Goal: Task Accomplishment & Management: Manage account settings

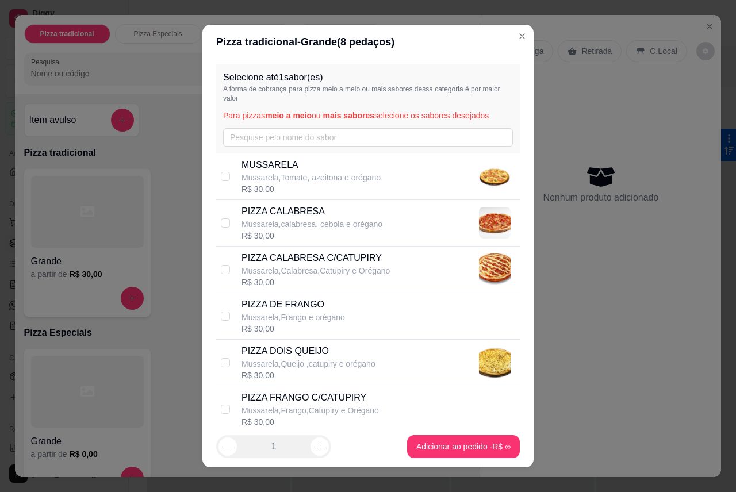
scroll to position [57, 0]
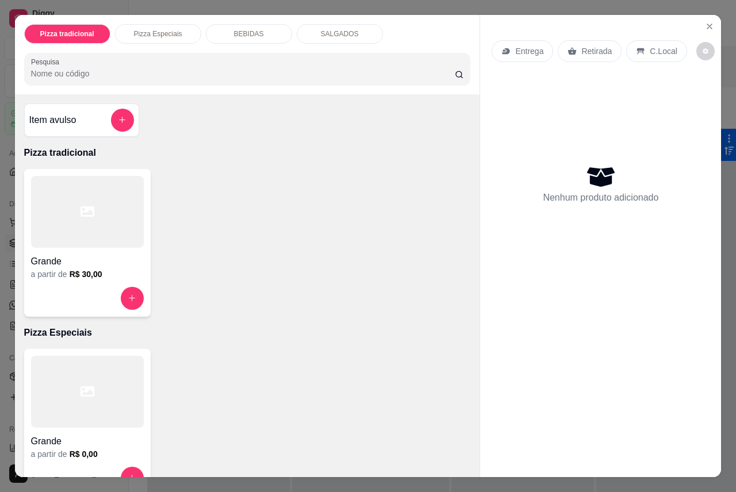
drag, startPoint x: 77, startPoint y: 227, endPoint x: 80, endPoint y: 233, distance: 6.7
click at [80, 233] on div at bounding box center [87, 212] width 113 height 72
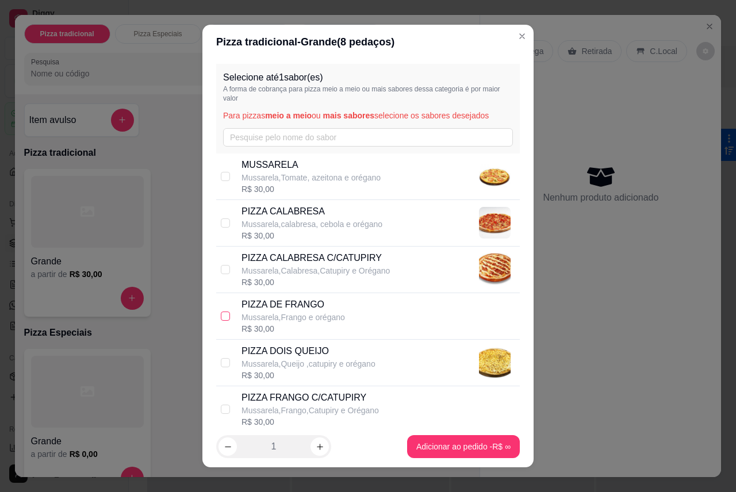
click at [222, 316] on input "checkbox" at bounding box center [225, 316] width 9 height 9
checkbox input "true"
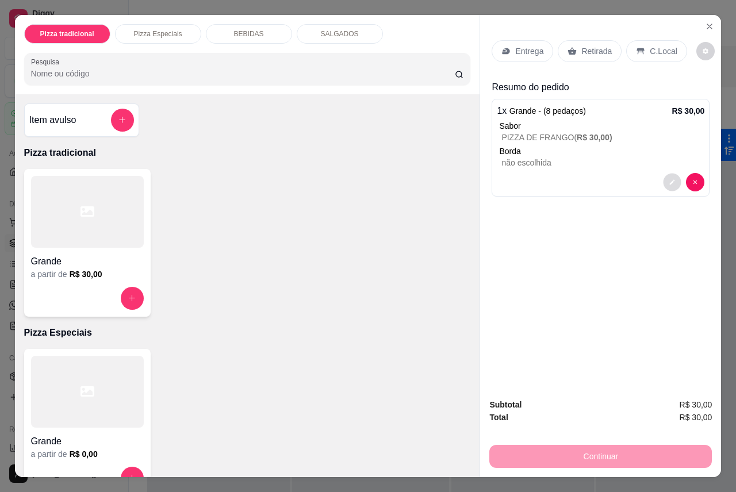
click at [671, 180] on button "decrease-product-quantity" at bounding box center [672, 182] width 18 height 18
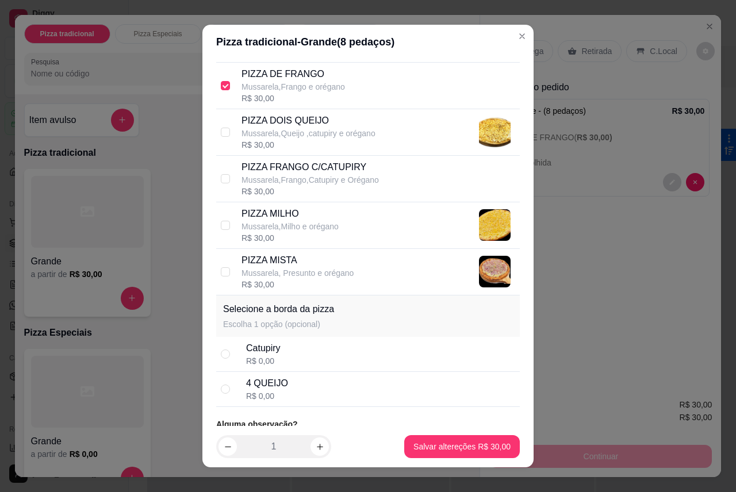
scroll to position [262, 0]
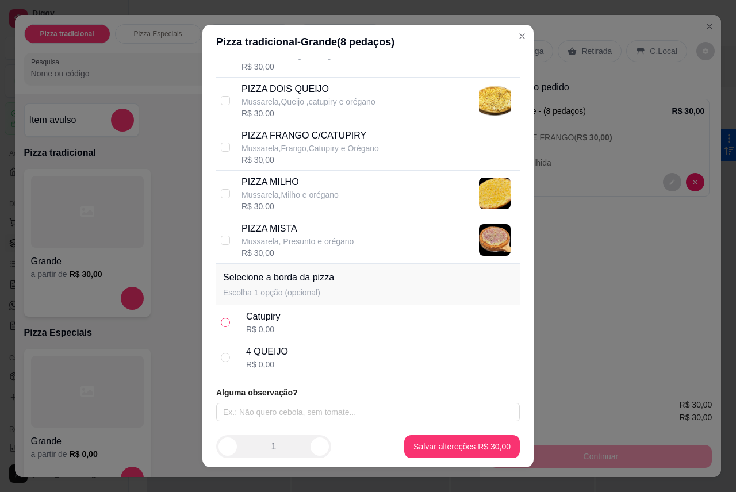
click at [221, 325] on input "radio" at bounding box center [225, 322] width 9 height 9
radio input "true"
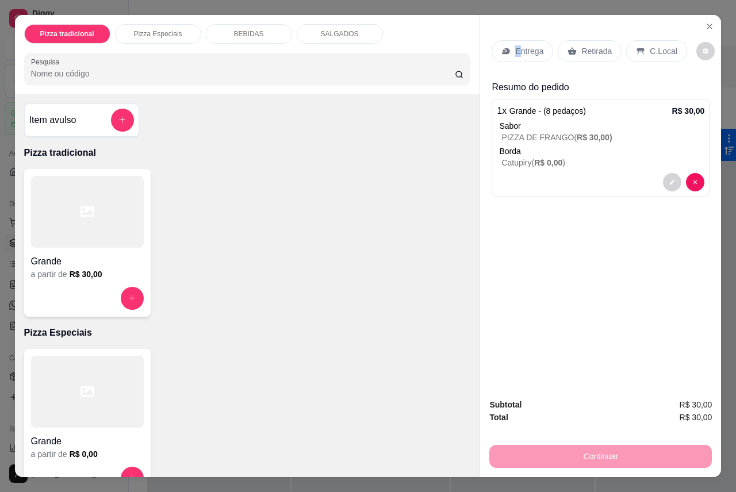
drag, startPoint x: 506, startPoint y: 44, endPoint x: 516, endPoint y: 49, distance: 11.1
click at [516, 49] on div "Entrega" at bounding box center [522, 51] width 62 height 22
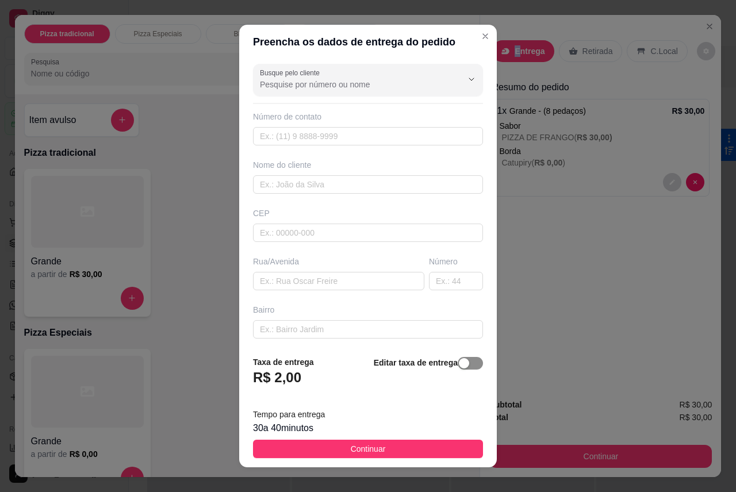
click at [459, 367] on div "button" at bounding box center [464, 363] width 10 height 10
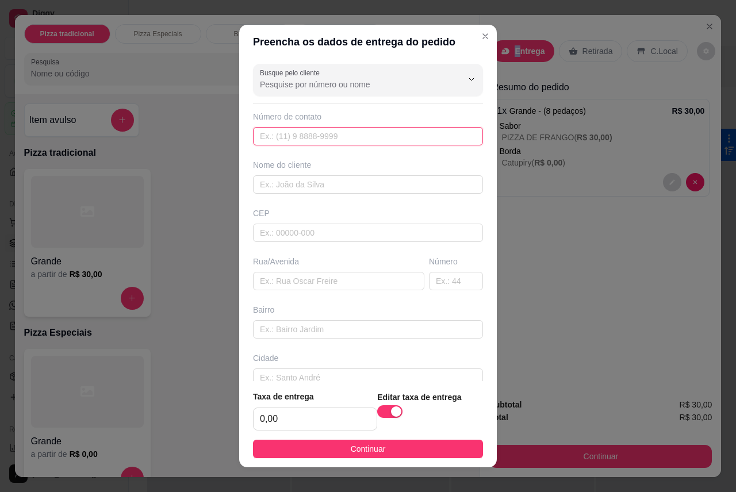
click at [360, 140] on input "text" at bounding box center [368, 136] width 230 height 18
type input "[PHONE_NUMBER]"
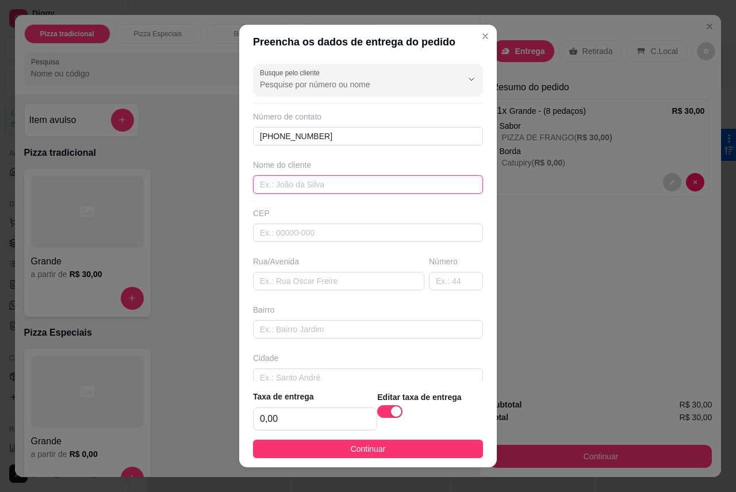
click at [353, 182] on input "text" at bounding box center [368, 184] width 230 height 18
type input "g"
type input "Gilvan"
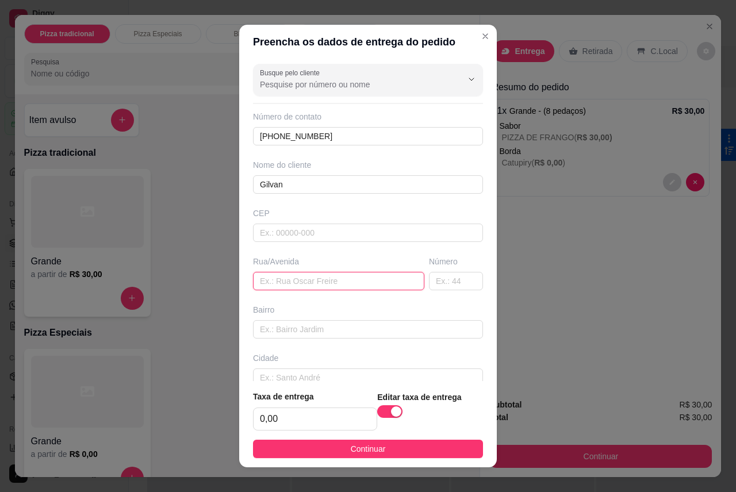
click at [332, 286] on input "text" at bounding box center [338, 281] width 171 height 18
type input "rua hantinio [GEOGRAPHIC_DATA]"
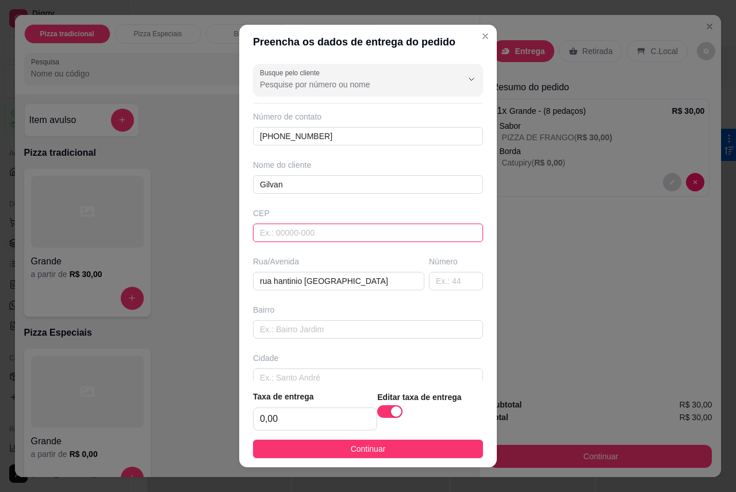
click at [390, 232] on input "text" at bounding box center [368, 233] width 230 height 18
type input "57071205"
type input "Travessa Muniz Falcão"
type input "Clima Bom"
type input "Maceió"
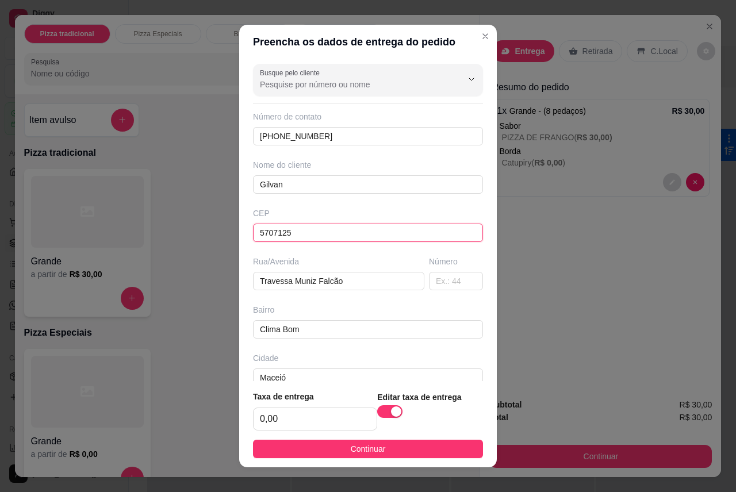
type input "57071251"
type input "[GEOGRAPHIC_DATA][PERSON_NAME]"
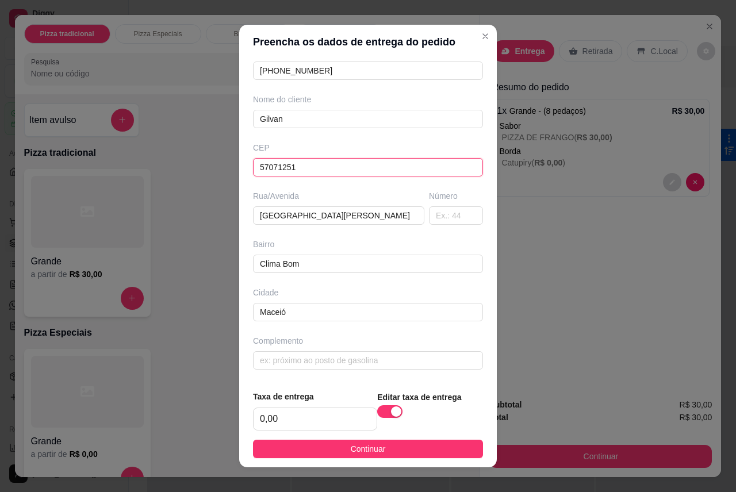
scroll to position [12, 0]
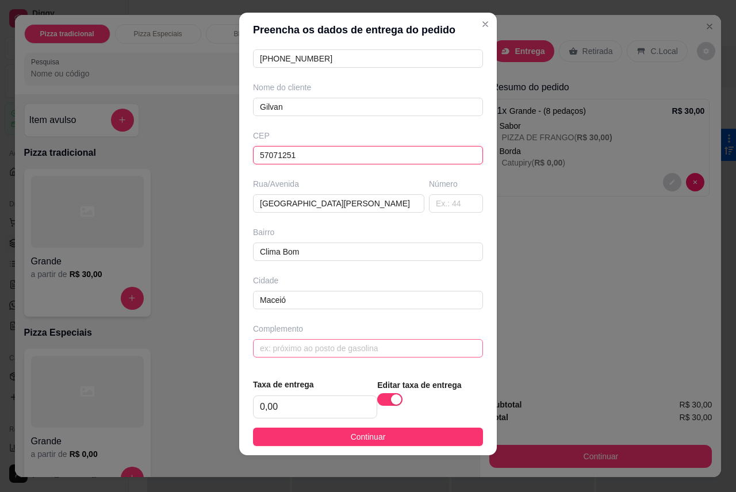
type input "57071251"
click at [364, 343] on input "text" at bounding box center [368, 348] width 230 height 18
type input "casa"
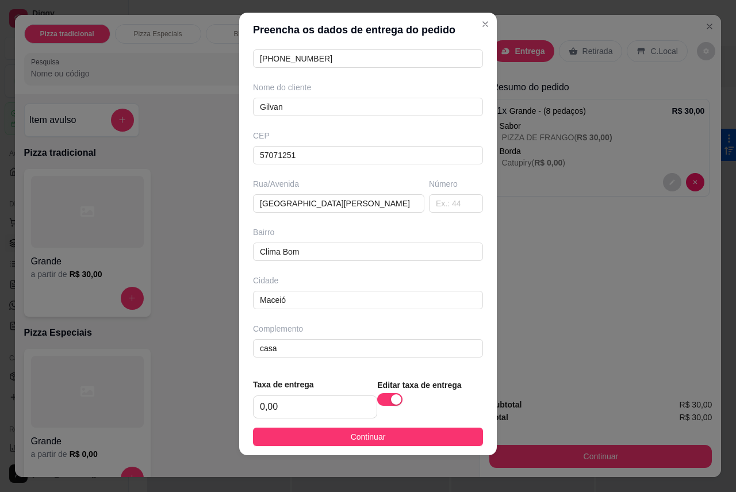
click at [384, 441] on button "Continuar" at bounding box center [368, 437] width 230 height 18
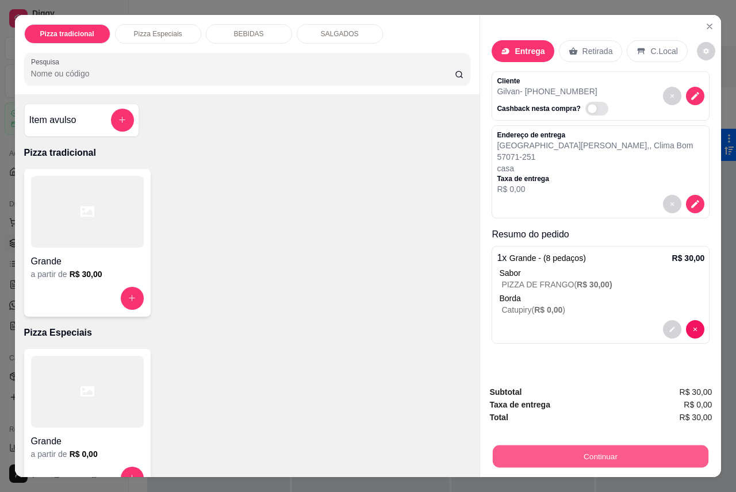
click at [591, 448] on button "Continuar" at bounding box center [601, 456] width 216 height 22
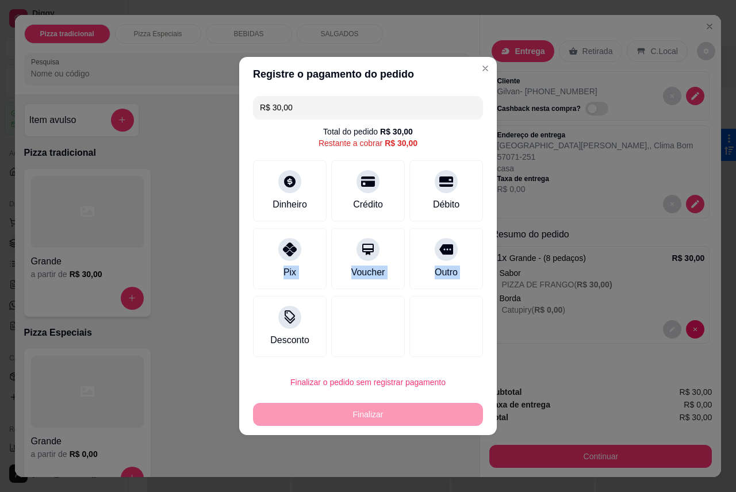
drag, startPoint x: 260, startPoint y: 272, endPoint x: 267, endPoint y: 295, distance: 23.8
click at [267, 295] on div "R$ 30,00 Total do pedido R$ 30,00 Restante a cobrar R$ 30,00 Dinheiro Crédito D…" at bounding box center [368, 226] width 258 height 270
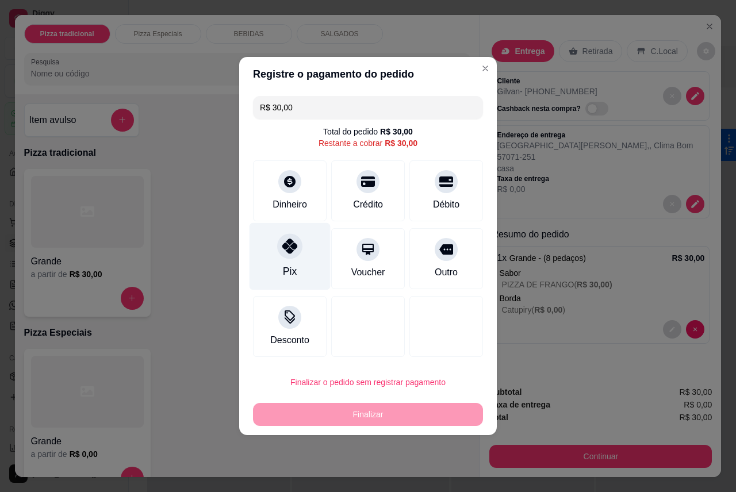
click at [282, 244] on icon at bounding box center [289, 246] width 15 height 15
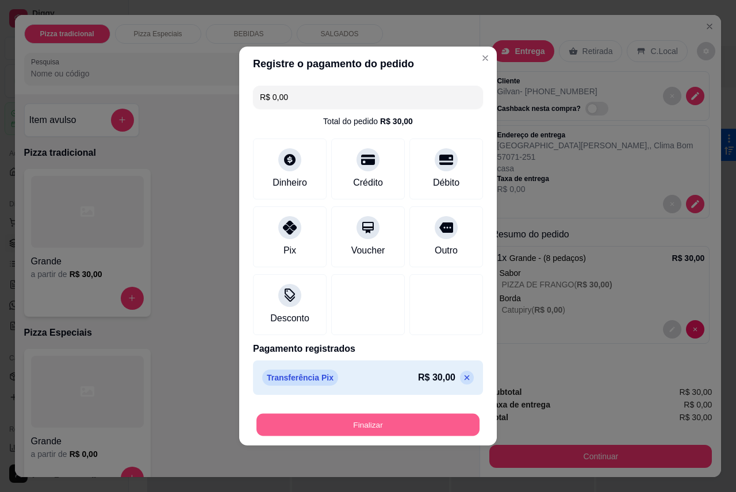
click at [352, 433] on button "Finalizar" at bounding box center [367, 425] width 223 height 22
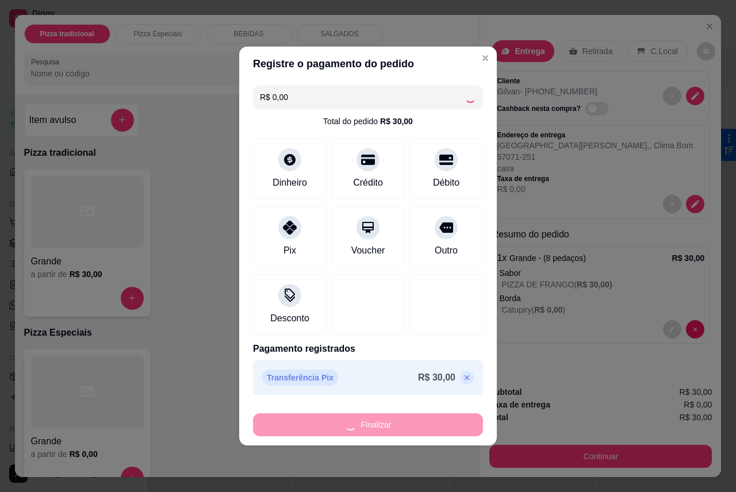
type input "-R$ 30,00"
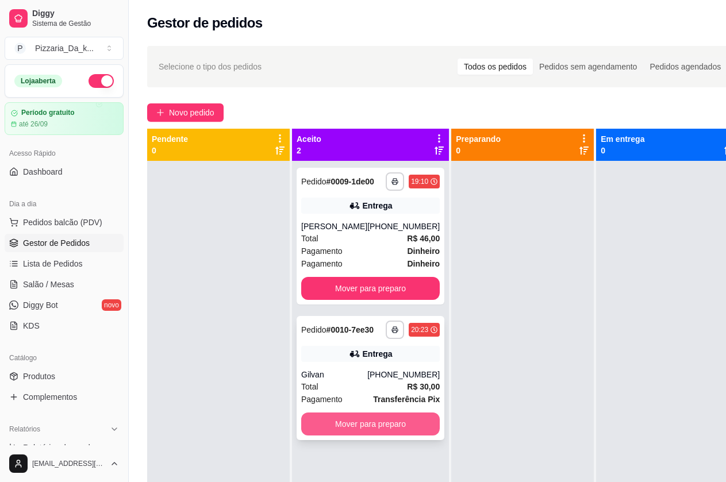
click at [336, 436] on button "Mover para preparo" at bounding box center [370, 424] width 139 height 23
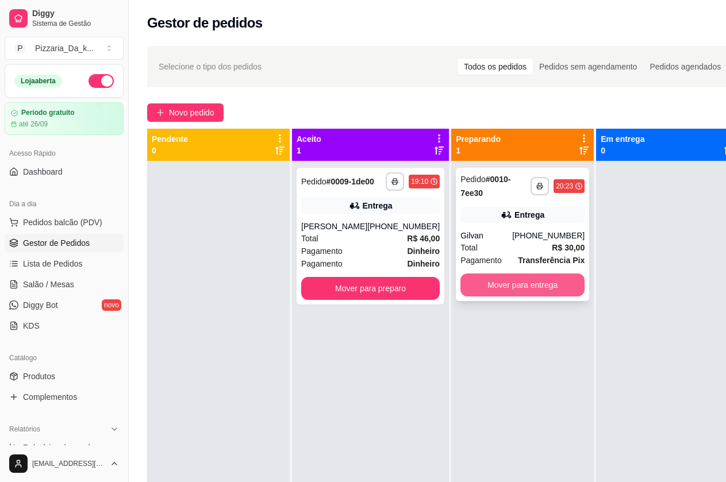
click at [511, 279] on button "Mover para entrega" at bounding box center [522, 285] width 124 height 23
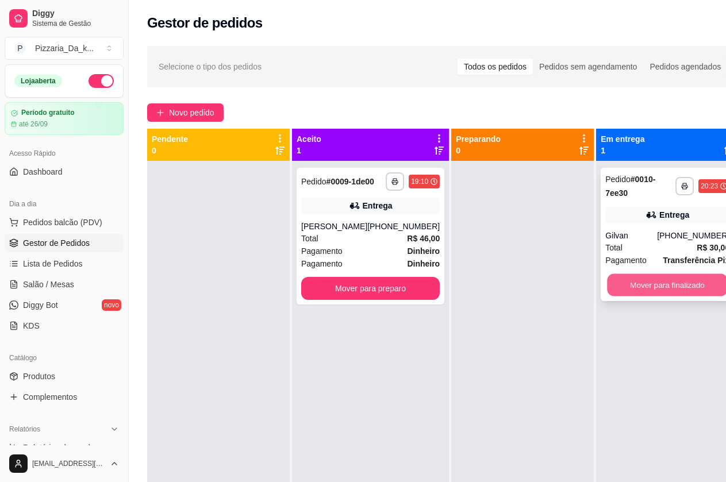
click at [641, 293] on button "Mover para finalizado" at bounding box center [667, 285] width 121 height 22
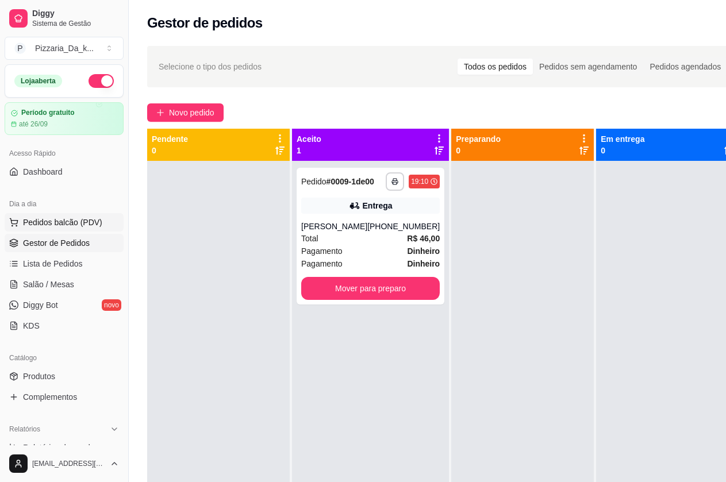
click at [43, 225] on span "Pedidos balcão (PDV)" at bounding box center [62, 222] width 79 height 11
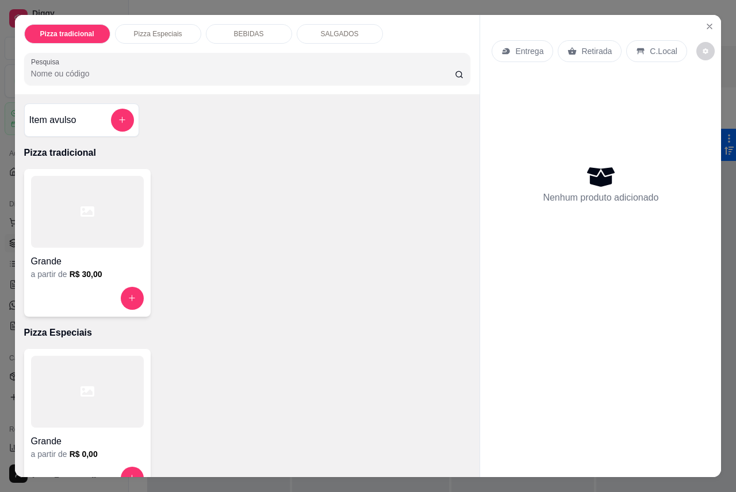
drag, startPoint x: 50, startPoint y: 199, endPoint x: 66, endPoint y: 206, distance: 17.2
click at [66, 206] on div at bounding box center [87, 212] width 113 height 72
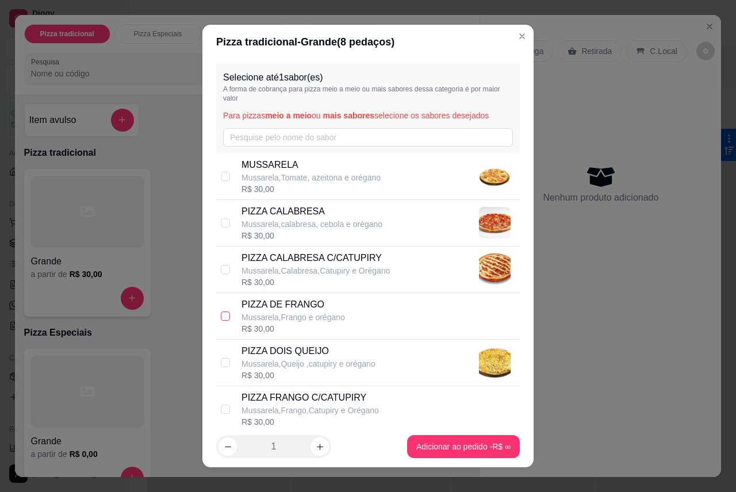
click at [224, 312] on input "checkbox" at bounding box center [225, 316] width 9 height 9
checkbox input "true"
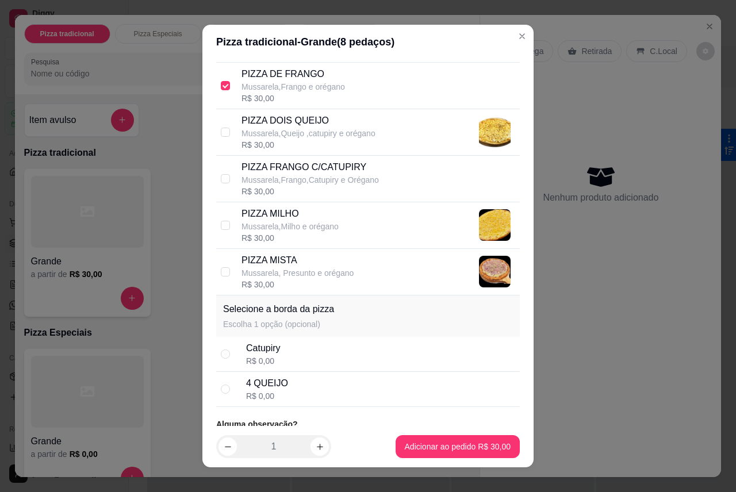
scroll to position [262, 0]
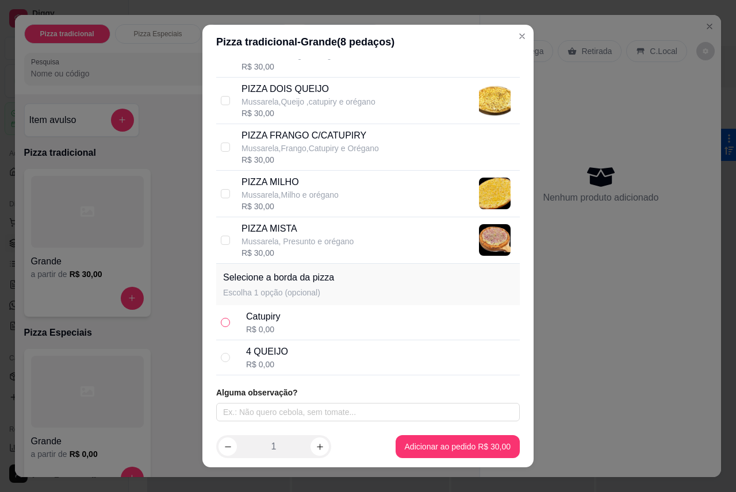
click at [221, 322] on input "radio" at bounding box center [225, 322] width 9 height 9
radio input "true"
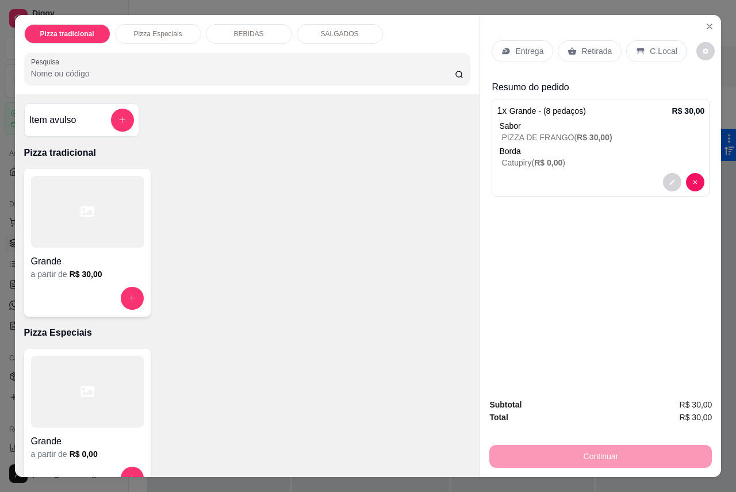
click at [515, 51] on p "Entrega" at bounding box center [529, 50] width 28 height 11
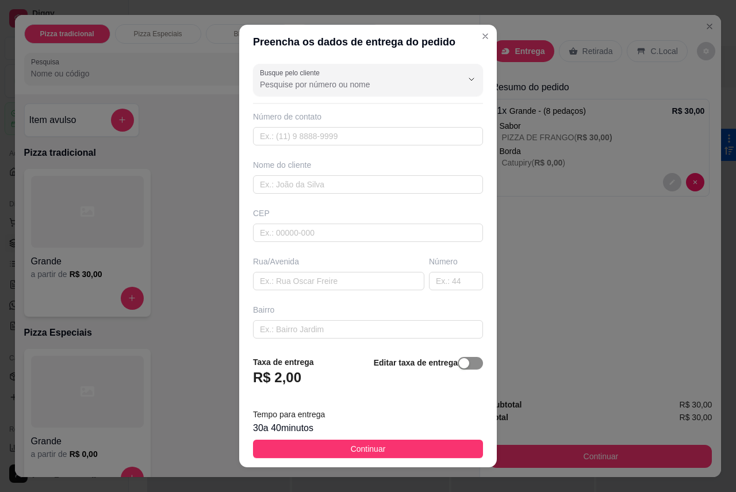
click at [458, 367] on span "button" at bounding box center [470, 363] width 25 height 13
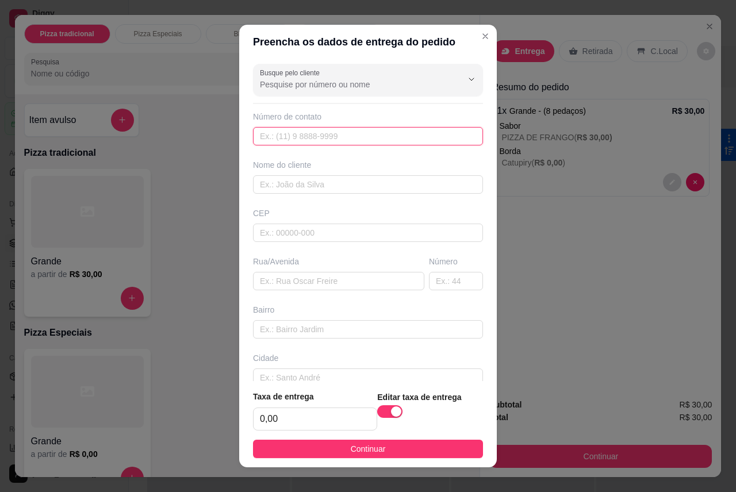
click at [321, 141] on input "text" at bounding box center [368, 136] width 230 height 18
type input "[PHONE_NUMBER]"
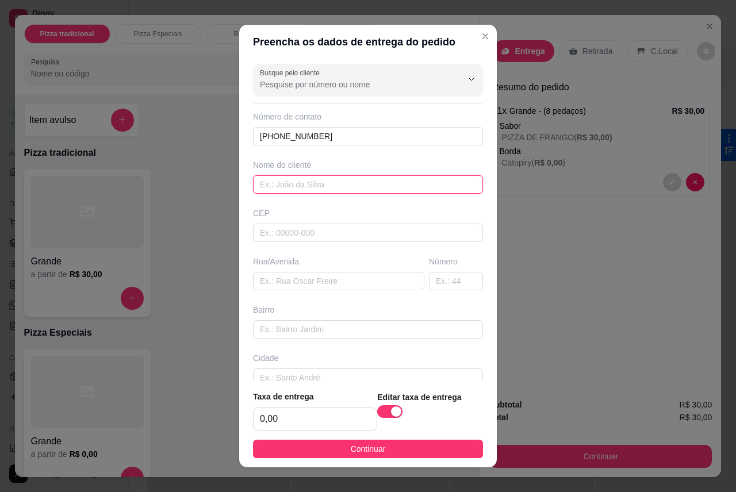
click at [326, 185] on input "text" at bounding box center [368, 184] width 230 height 18
type input "manuel"
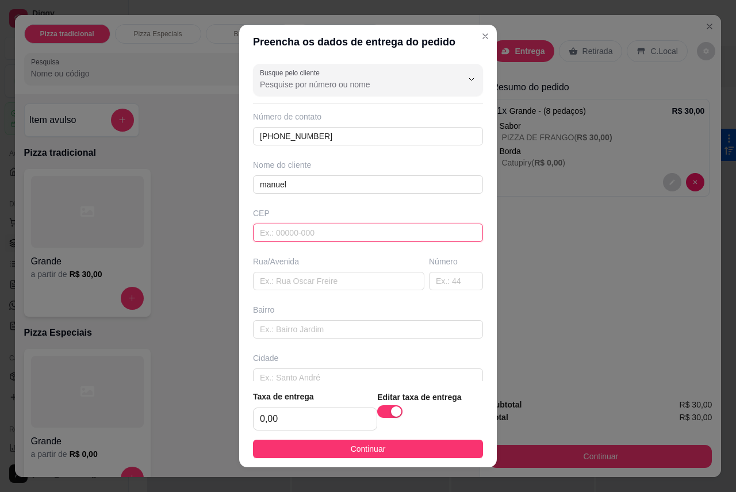
click at [396, 235] on input "text" at bounding box center [368, 233] width 230 height 18
type input "57071251"
type input "[GEOGRAPHIC_DATA][PERSON_NAME]"
type input "Clima Bom"
type input "Maceió"
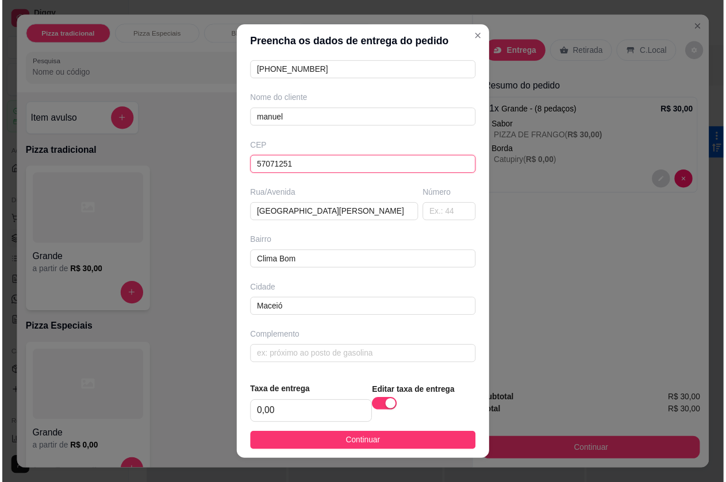
scroll to position [12, 0]
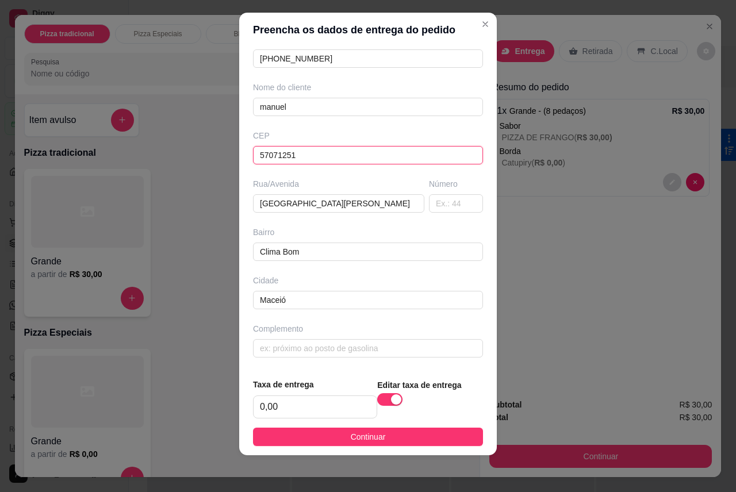
type input "57071251"
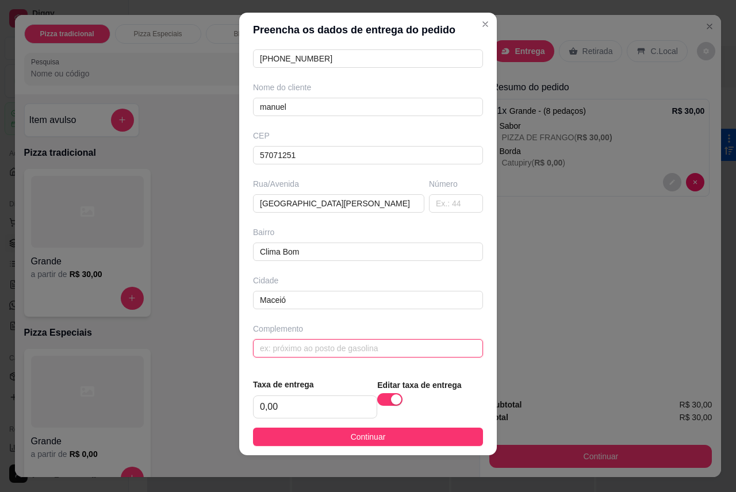
click at [369, 348] on input "text" at bounding box center [368, 348] width 230 height 18
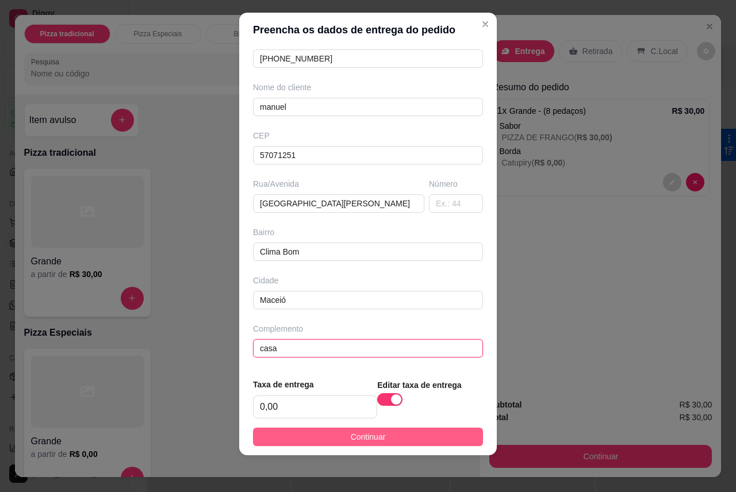
type input "casa"
click at [443, 431] on button "Continuar" at bounding box center [368, 437] width 230 height 18
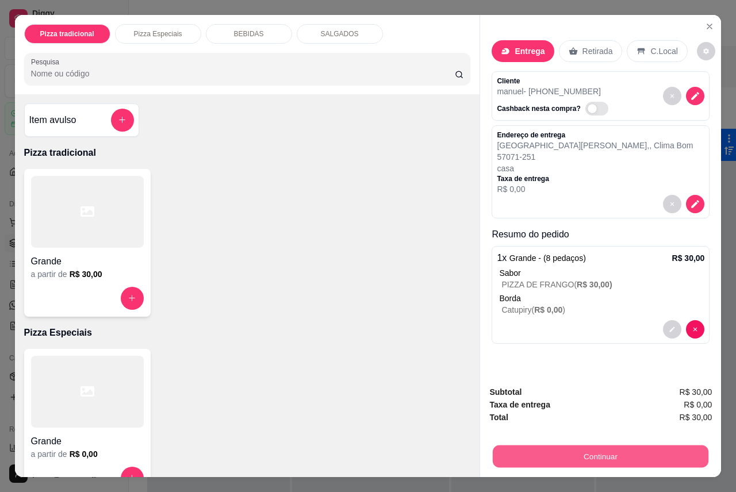
click at [536, 457] on button "Continuar" at bounding box center [601, 456] width 216 height 22
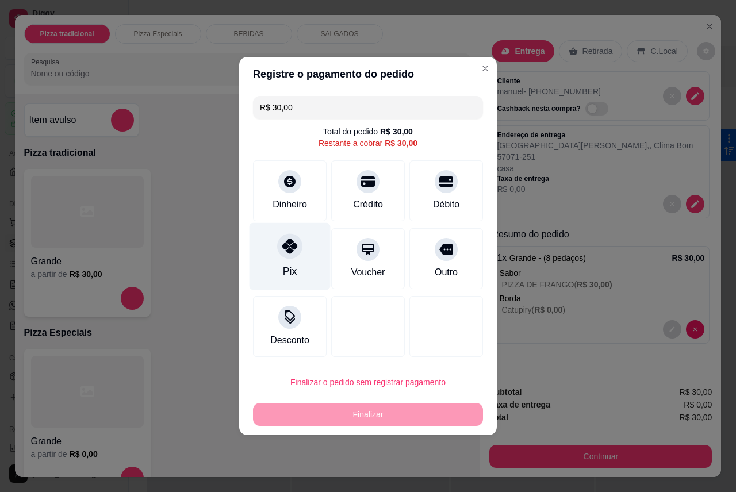
click at [295, 264] on div "Pix" at bounding box center [289, 256] width 81 height 67
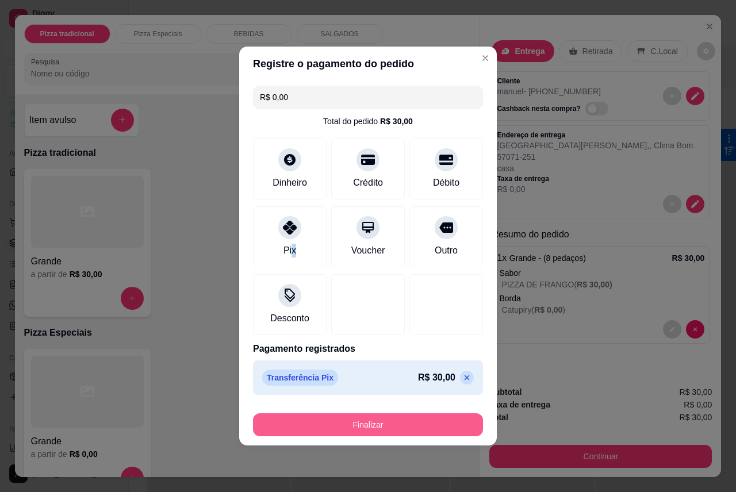
click at [367, 425] on button "Finalizar" at bounding box center [368, 424] width 230 height 23
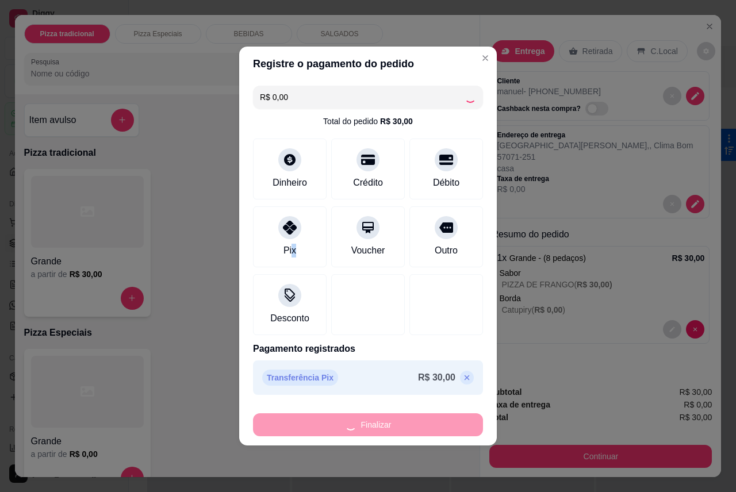
type input "-R$ 30,00"
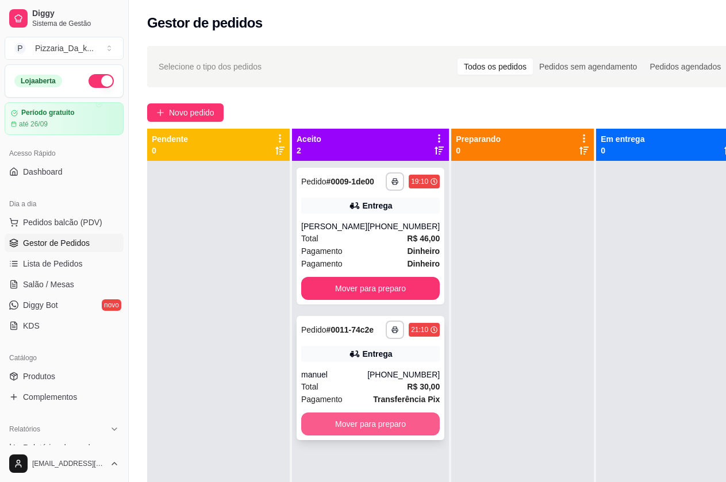
click at [359, 436] on button "Mover para preparo" at bounding box center [370, 424] width 139 height 23
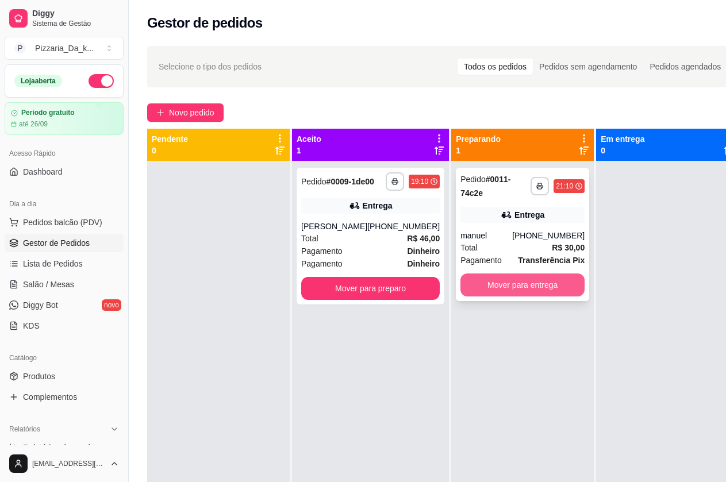
click at [539, 287] on button "Mover para entrega" at bounding box center [522, 285] width 124 height 23
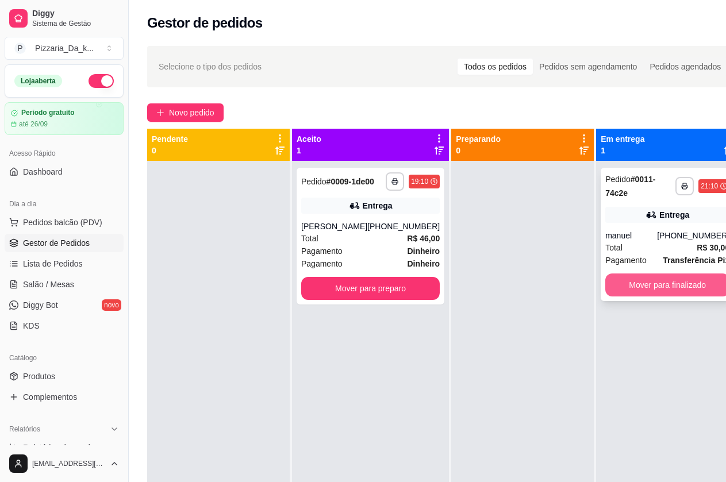
click at [614, 289] on button "Mover para finalizado" at bounding box center [667, 285] width 124 height 23
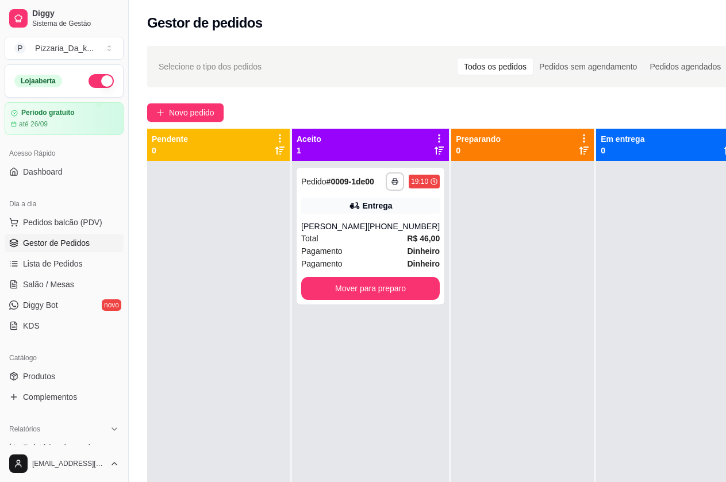
click at [438, 135] on icon at bounding box center [439, 139] width 2 height 8
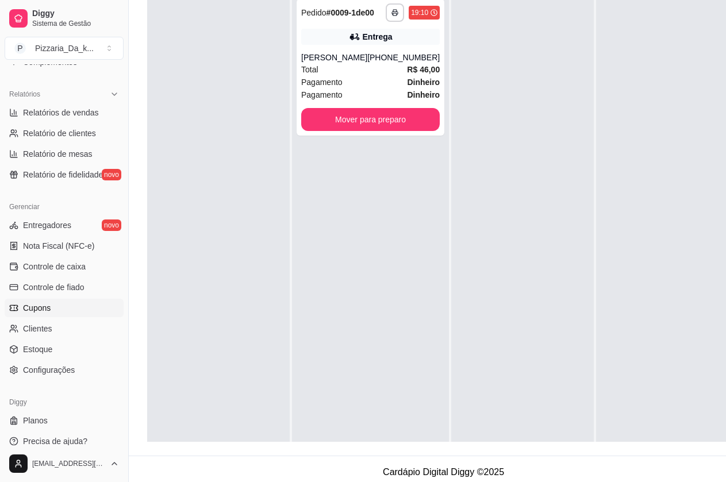
scroll to position [172, 0]
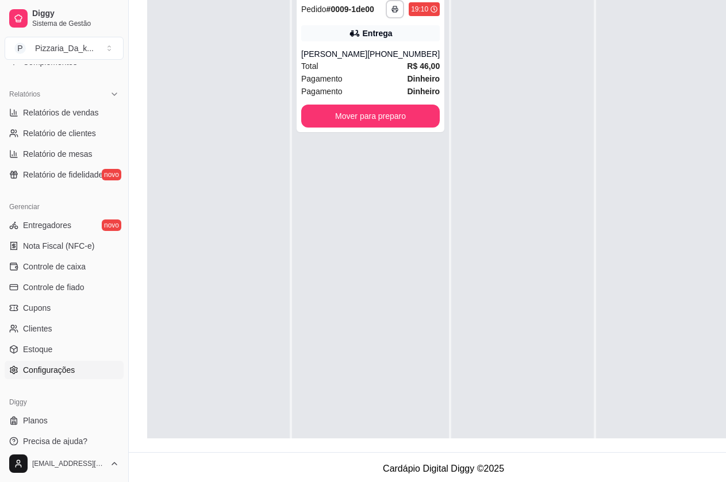
click at [56, 374] on span "Configurações" at bounding box center [49, 369] width 52 height 11
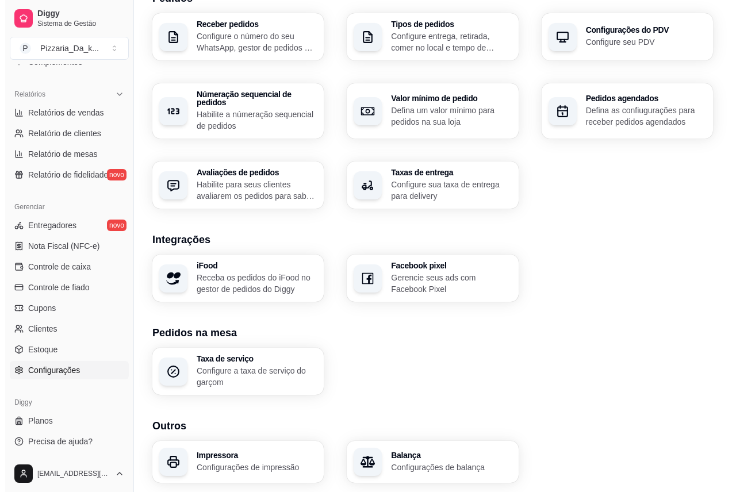
scroll to position [318, 0]
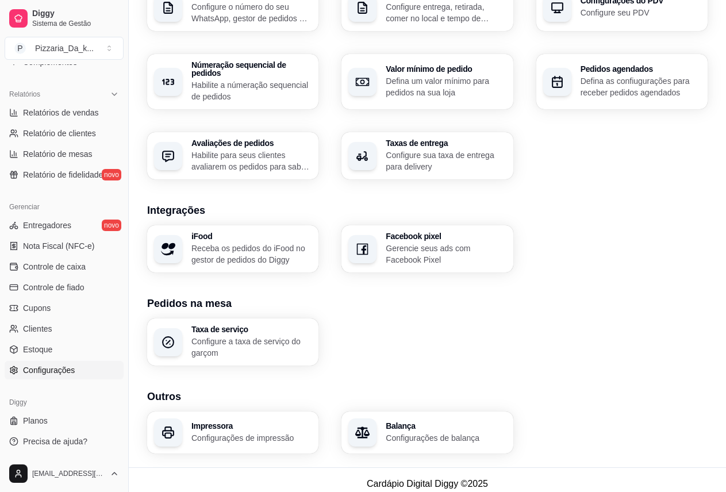
click at [180, 437] on div "Impressora Configurações de impressão" at bounding box center [232, 433] width 171 height 42
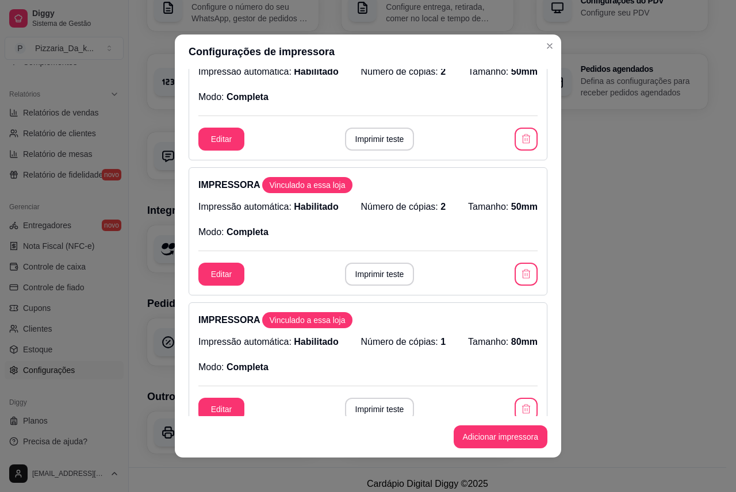
scroll to position [0, 0]
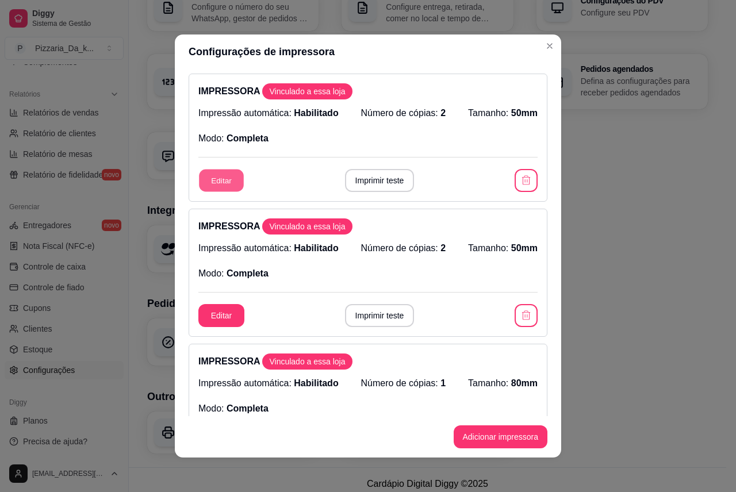
click at [236, 174] on button "Editar" at bounding box center [221, 181] width 45 height 22
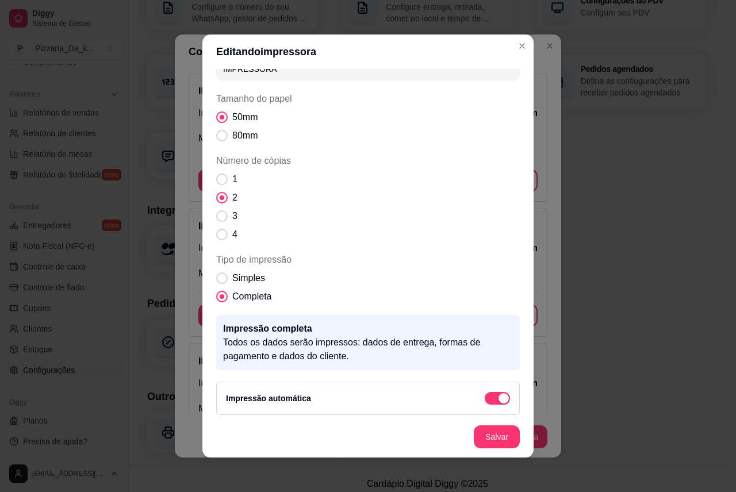
scroll to position [29, 0]
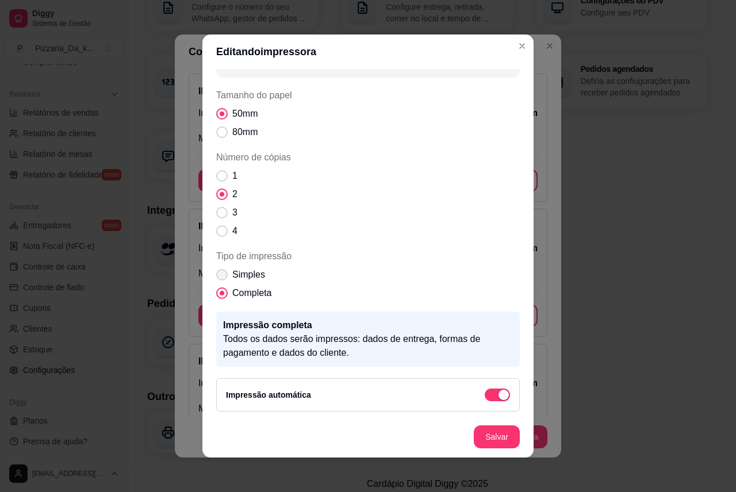
click at [216, 272] on span "Tipo de impressão" at bounding box center [221, 274] width 11 height 11
click at [216, 277] on input "Simples" at bounding box center [219, 280] width 7 height 7
radio input "true"
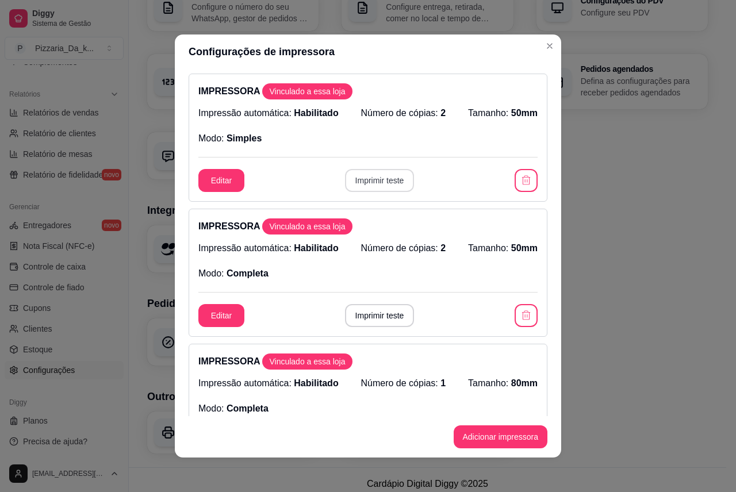
click at [353, 186] on button "Imprimir teste" at bounding box center [380, 180] width 70 height 23
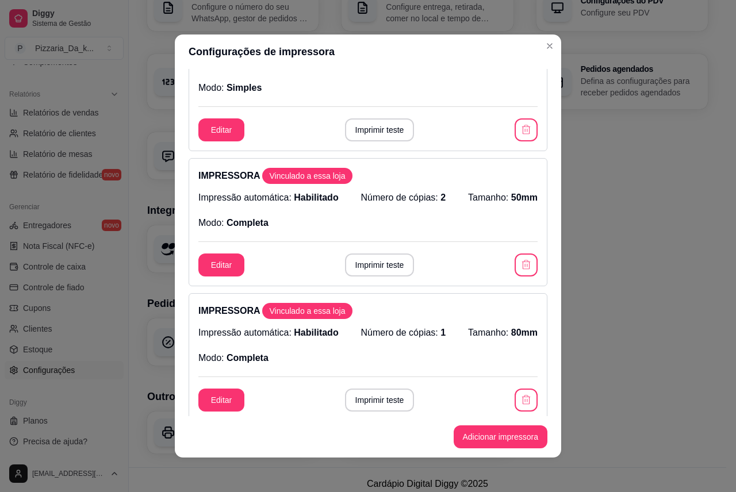
scroll to position [57, 0]
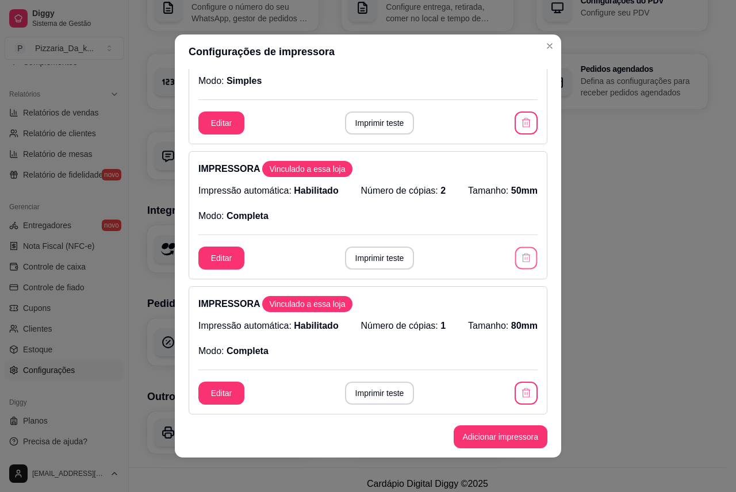
click at [520, 259] on icon "button" at bounding box center [525, 257] width 11 height 11
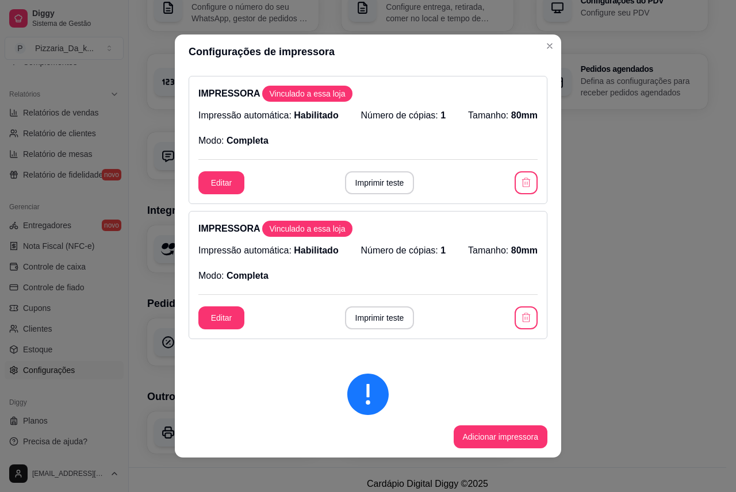
scroll to position [115, 0]
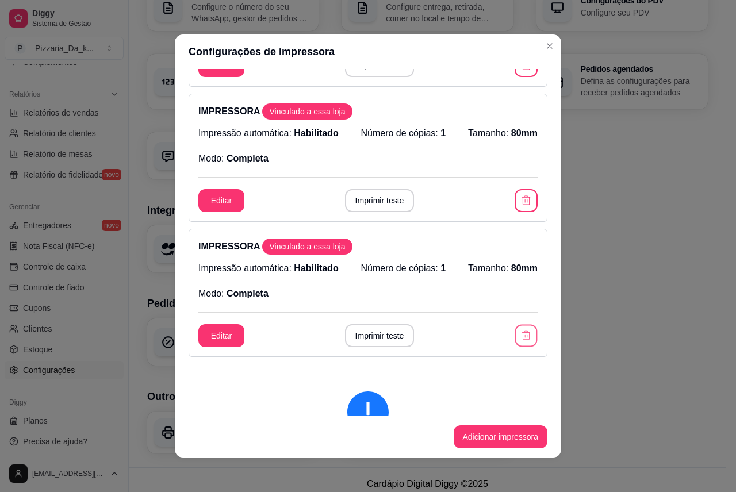
click at [520, 340] on icon "button" at bounding box center [525, 335] width 11 height 11
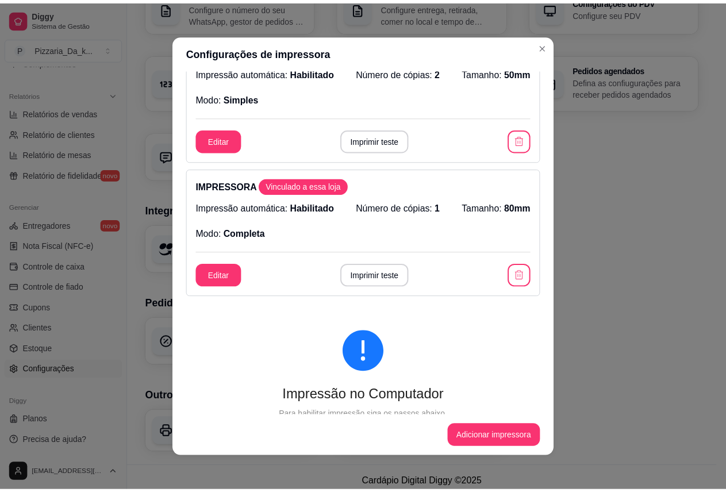
scroll to position [0, 0]
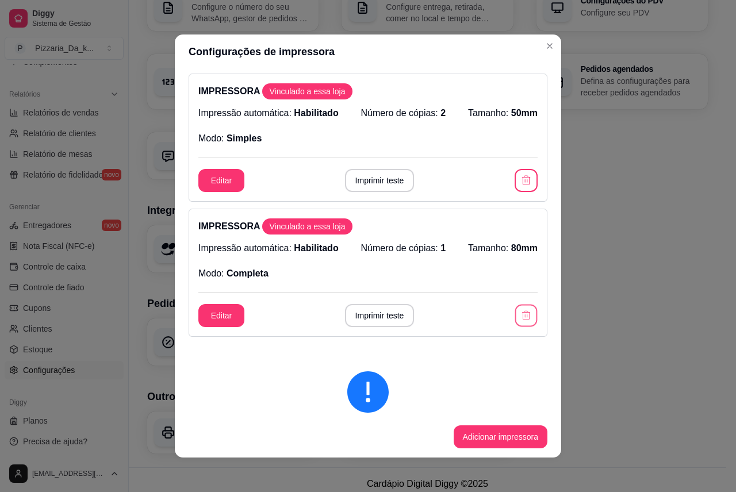
click at [515, 313] on button "button" at bounding box center [526, 316] width 22 height 22
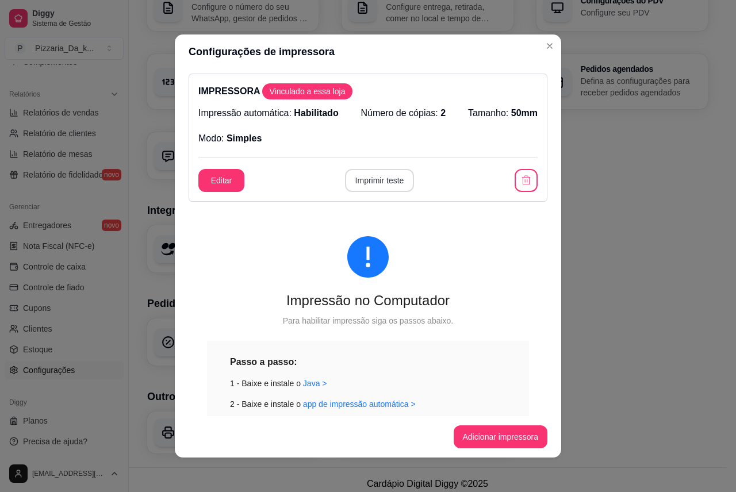
click at [399, 185] on button "Imprimir teste" at bounding box center [380, 180] width 70 height 23
